Goal: Task Accomplishment & Management: Manage account settings

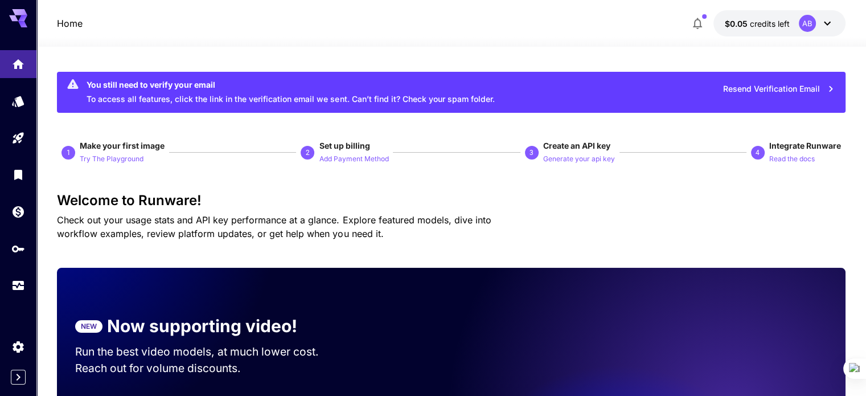
scroll to position [167, 0]
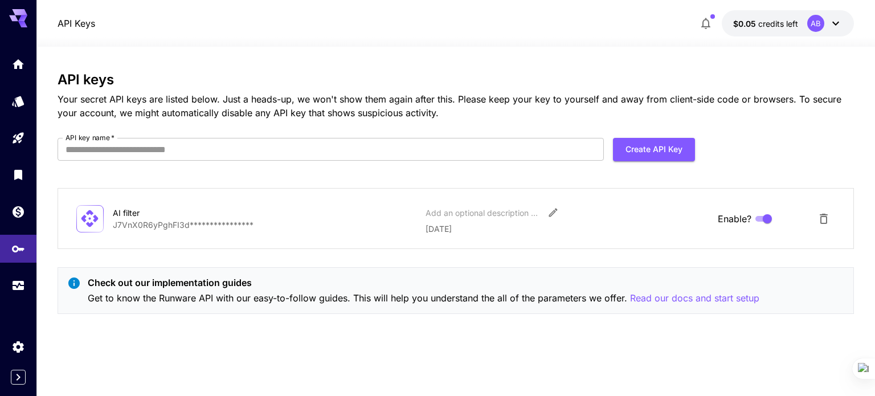
click at [190, 225] on p "**********" at bounding box center [265, 225] width 304 height 12
click at [624, 257] on div "**********" at bounding box center [456, 197] width 796 height 251
